Goal: Information Seeking & Learning: Learn about a topic

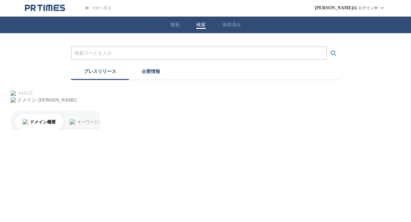
click at [268, 53] on input "プレスリリースおよび企業を検索する" at bounding box center [198, 53] width 249 height 7
click at [327, 47] on button "検索する" at bounding box center [333, 53] width 13 height 13
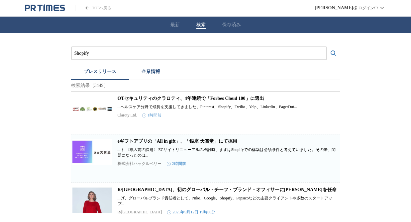
click at [195, 77] on div "プレスリリース 企業情報" at bounding box center [205, 72] width 269 height 15
click at [150, 49] on div "Shopify" at bounding box center [199, 54] width 256 height 14
click at [147, 49] on div "Shopify" at bounding box center [199, 54] width 256 height 14
click at [114, 51] on input "Shopify" at bounding box center [198, 53] width 249 height 7
type input "Shopify導入"
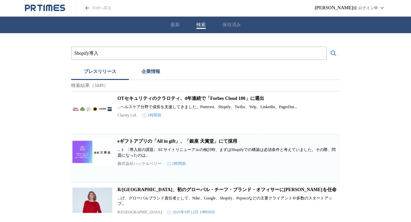
click at [327, 47] on button "検索する" at bounding box center [333, 53] width 13 height 13
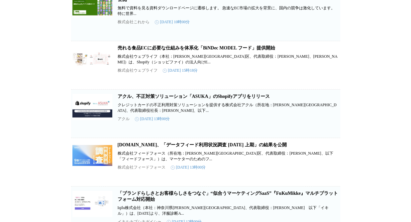
scroll to position [762, 0]
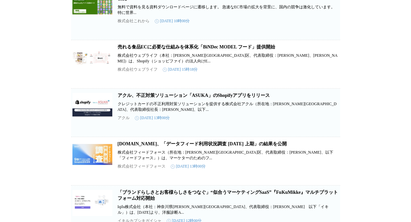
click at [140, 50] on link "売れる食品ECに必要な仕組みを体系化「BiNDec MODEL フード」提供開始" at bounding box center [197, 47] width 158 height 5
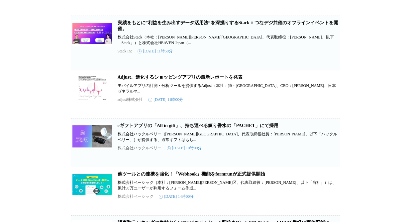
scroll to position [1331, 0]
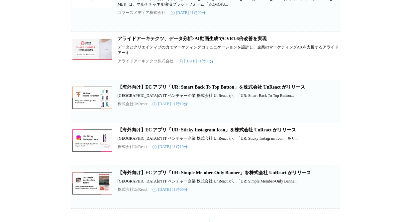
scroll to position [3908, 0]
